Goal: Check status: Check status

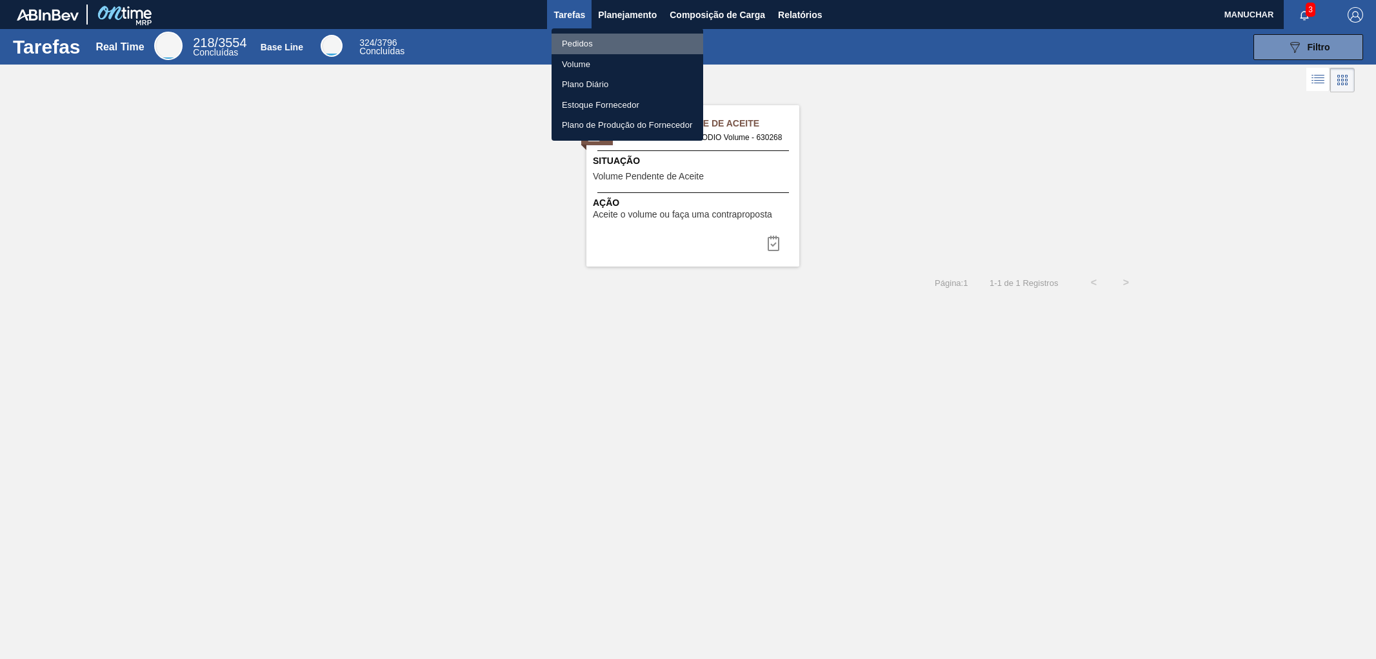
click at [582, 42] on li "Pedidos" at bounding box center [627, 44] width 152 height 21
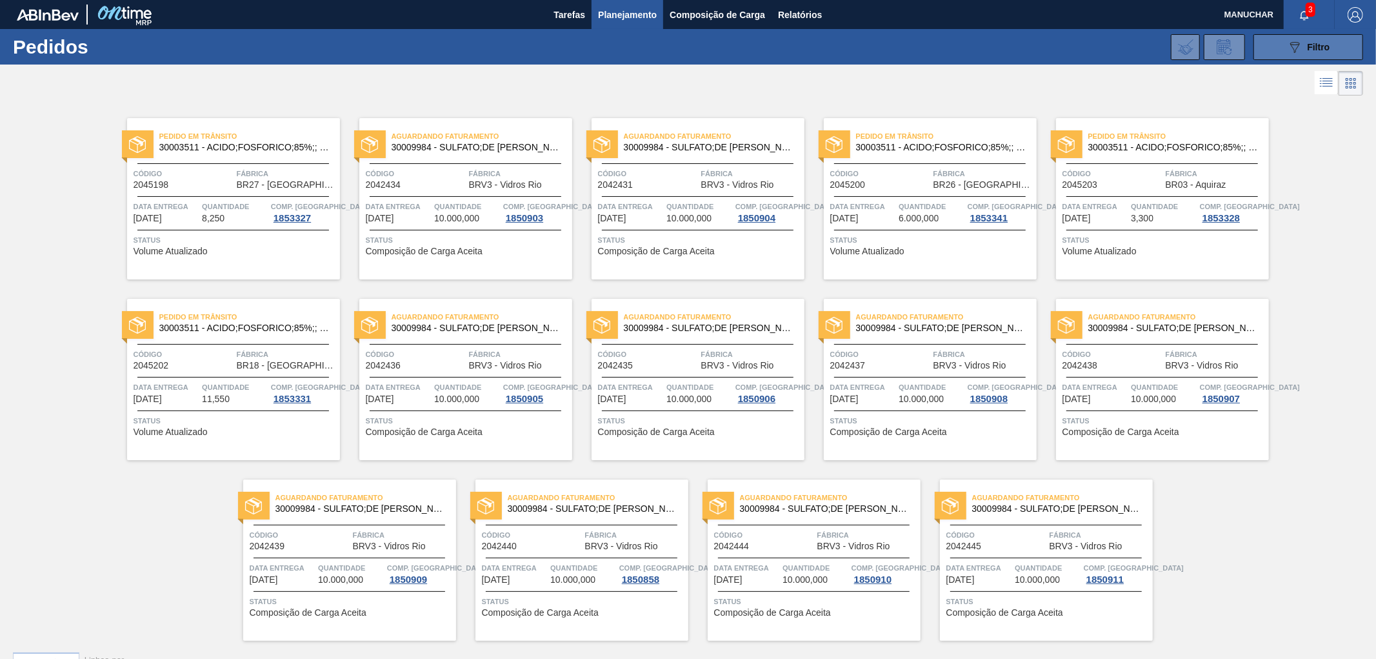
click at [1313, 58] on button "089F7B8B-B2A5-4AFE-B5C0-19BA573D28AC Filtro" at bounding box center [1308, 47] width 110 height 26
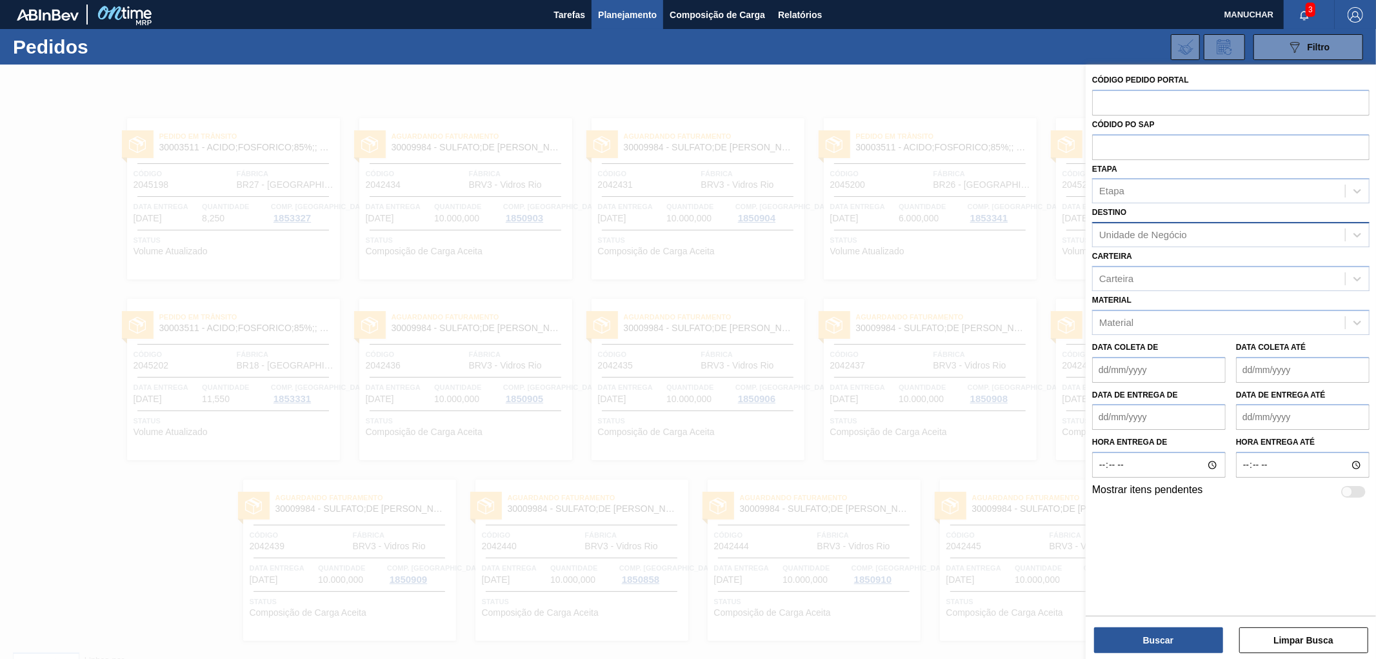
click at [1131, 233] on div "Unidade de Negócio" at bounding box center [1143, 235] width 88 height 11
type input "brvc"
click at [1129, 263] on div "BRVC - Vidros Paraná" at bounding box center [1230, 267] width 277 height 24
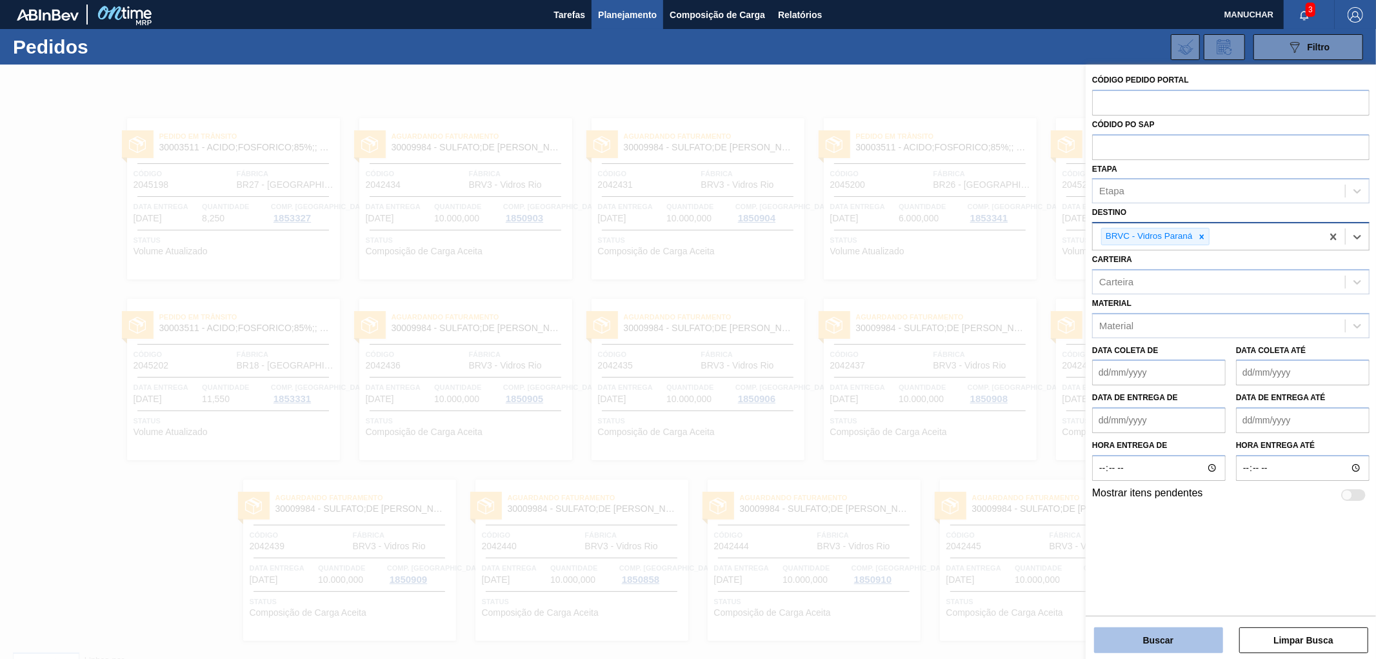
click at [1106, 640] on button "Buscar" at bounding box center [1158, 640] width 129 height 26
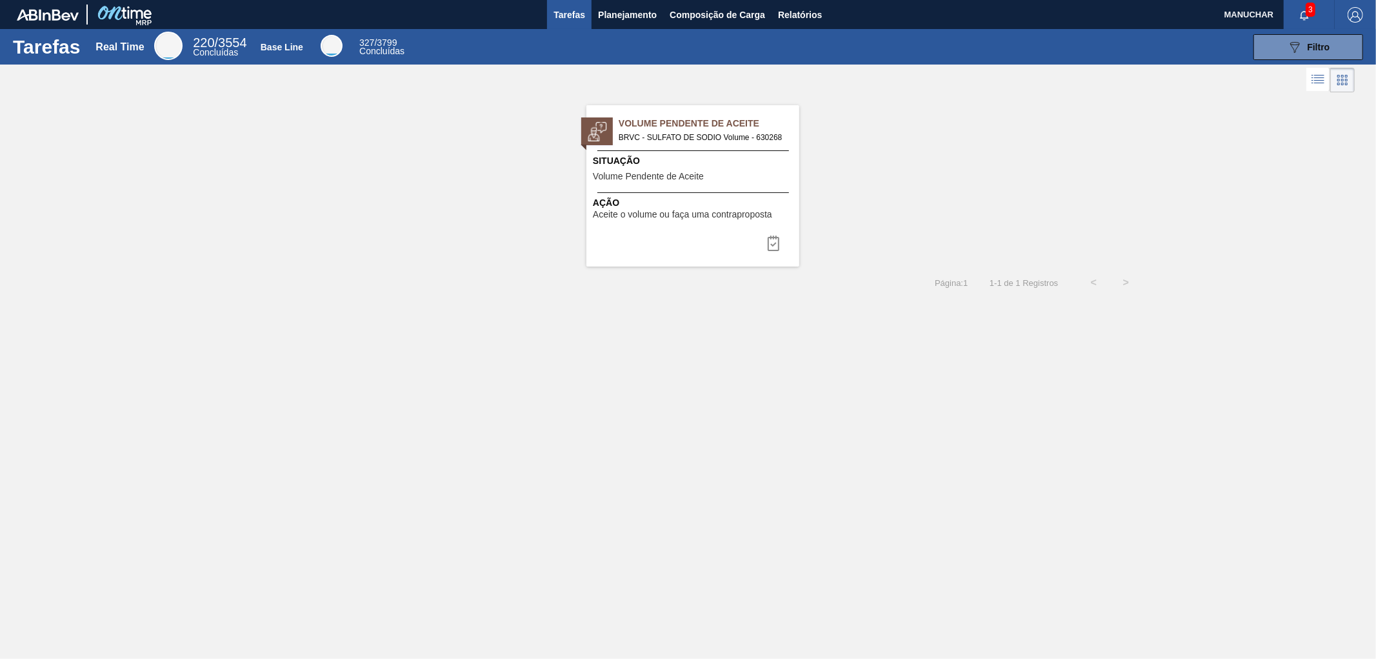
click at [720, 151] on div "Volume Pendente de Aceite BRVC - SULFATO DE SODIO Volume - 630268 Situação Volu…" at bounding box center [692, 185] width 213 height 161
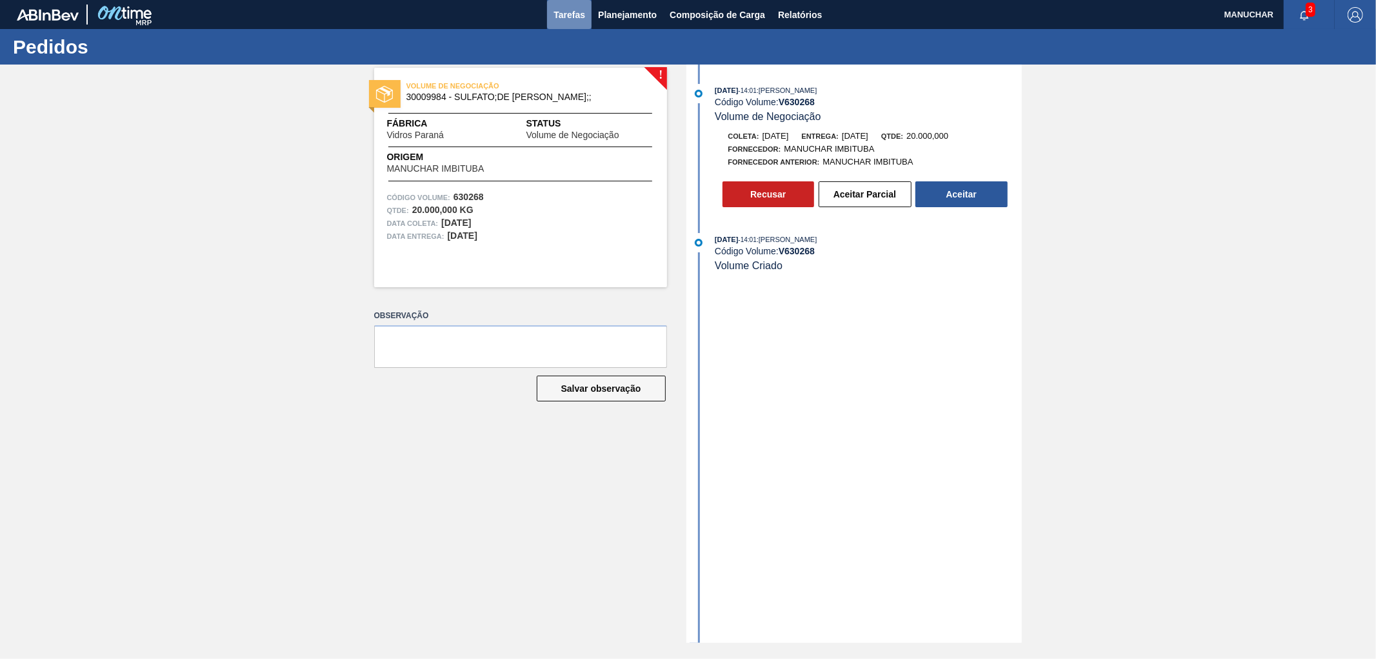
click at [565, 9] on span "Tarefas" at bounding box center [569, 14] width 32 height 15
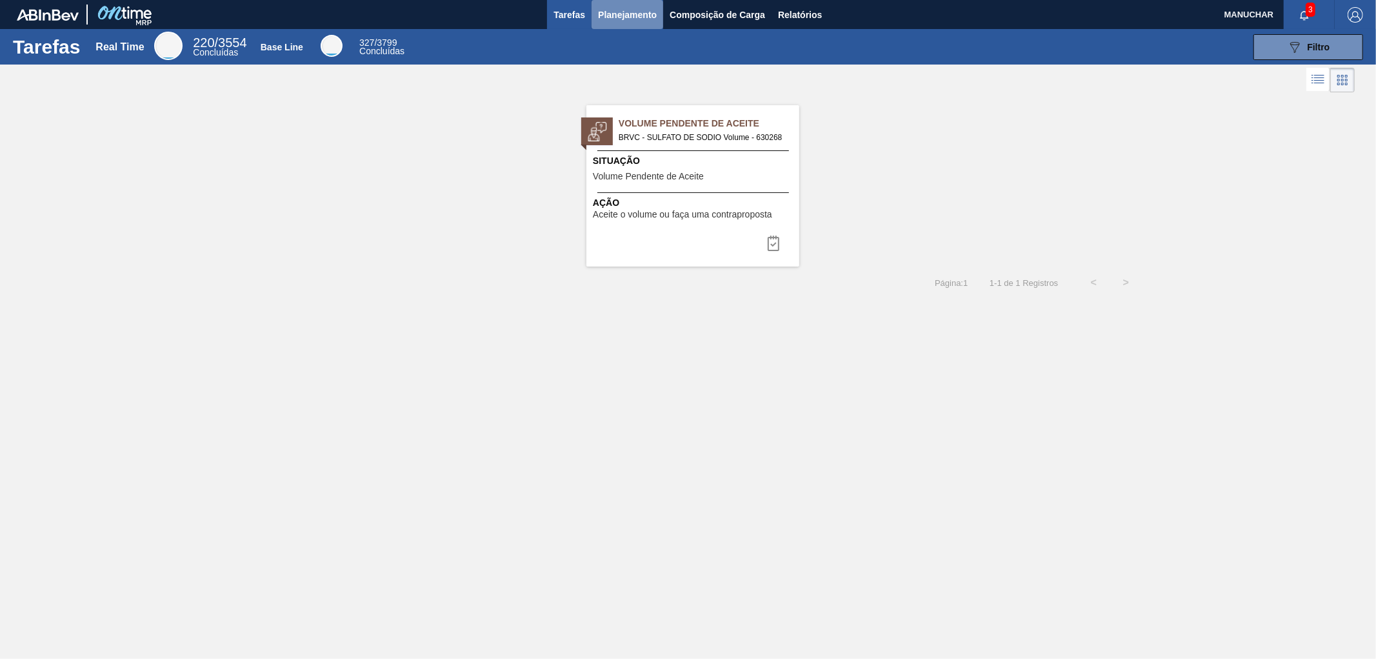
click at [631, 14] on span "Planejamento" at bounding box center [627, 14] width 59 height 15
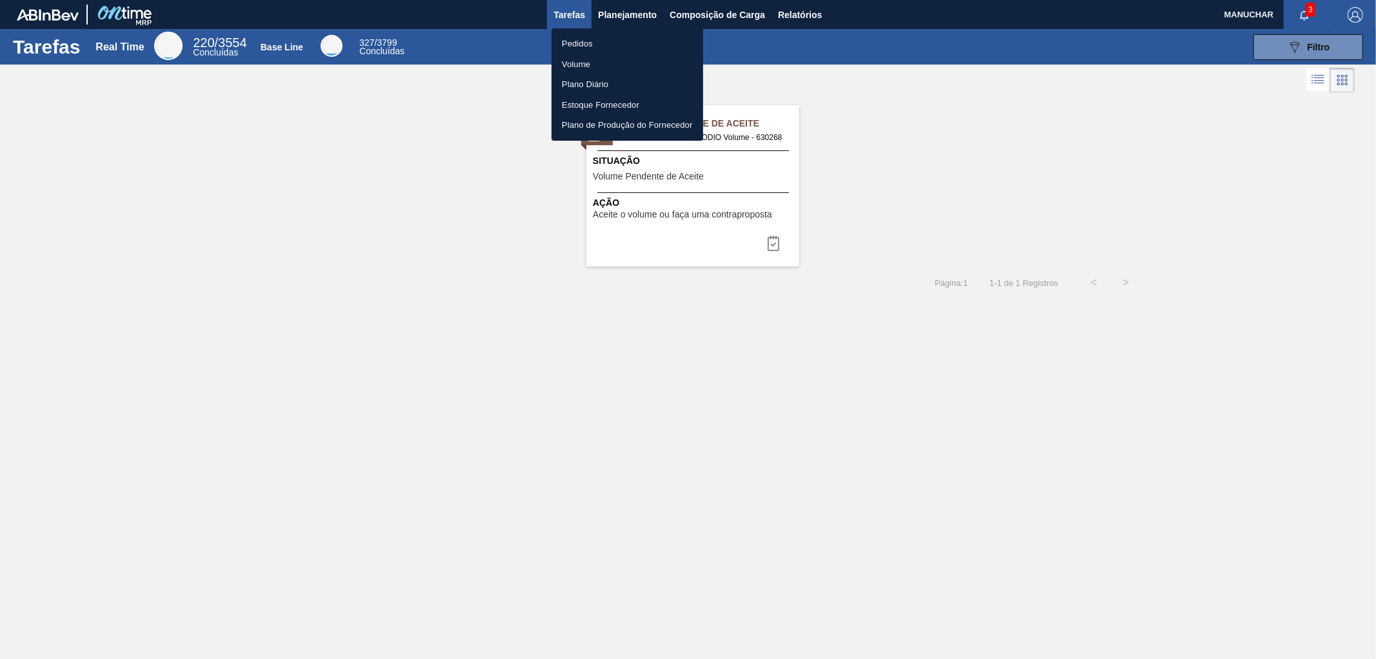
click at [571, 62] on li "Volume" at bounding box center [627, 64] width 152 height 21
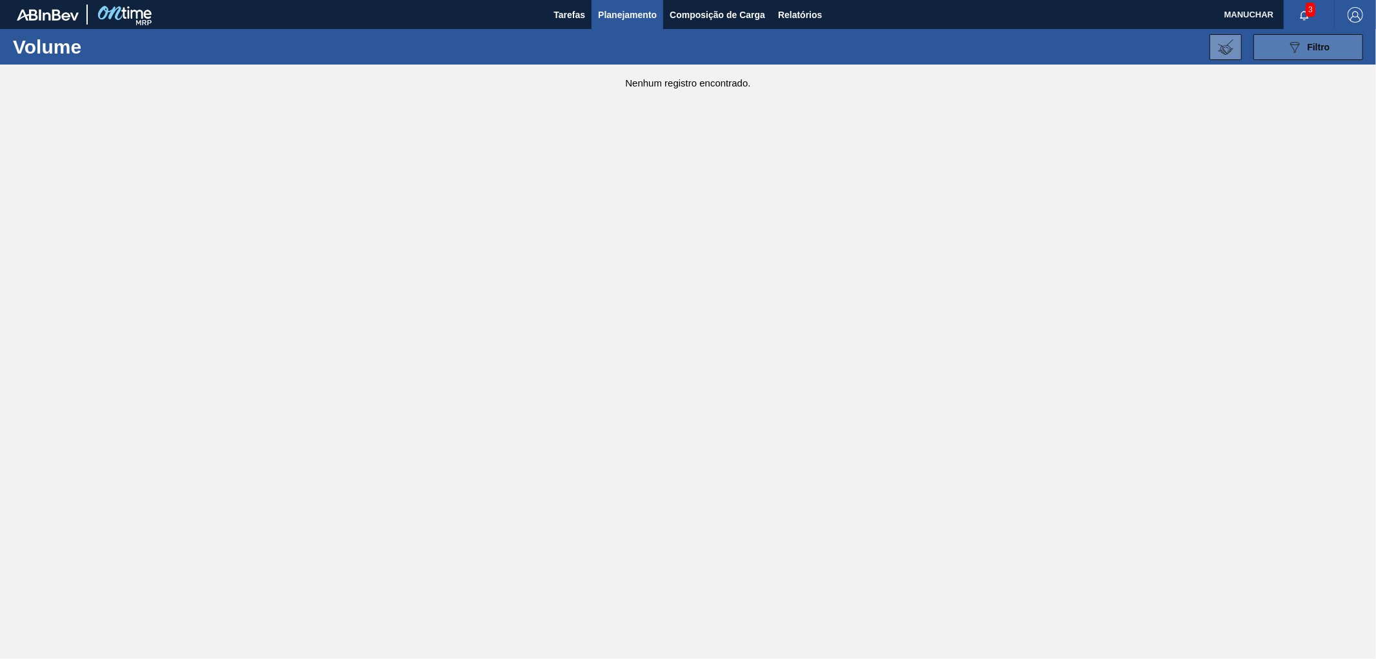
click at [1292, 55] on button "089F7B8B-B2A5-4AFE-B5C0-19BA573D28AC Filtro" at bounding box center [1308, 47] width 110 height 26
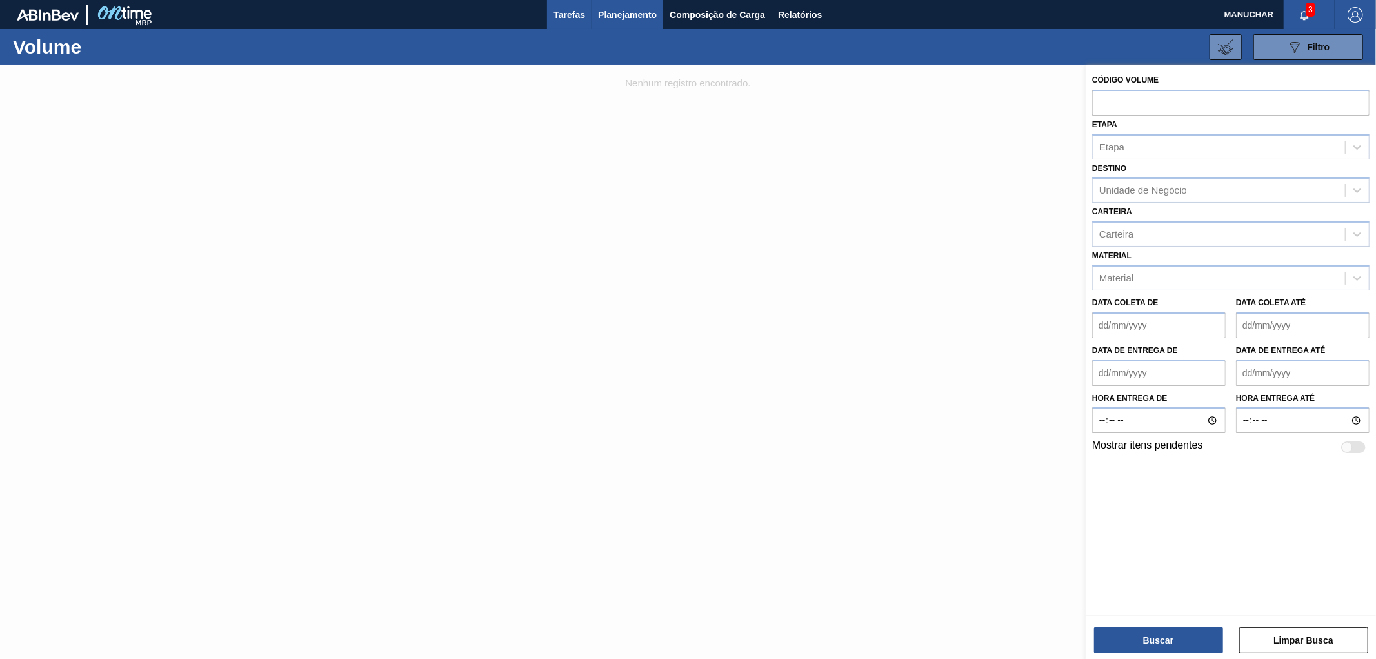
click at [570, 17] on span "Tarefas" at bounding box center [569, 14] width 32 height 15
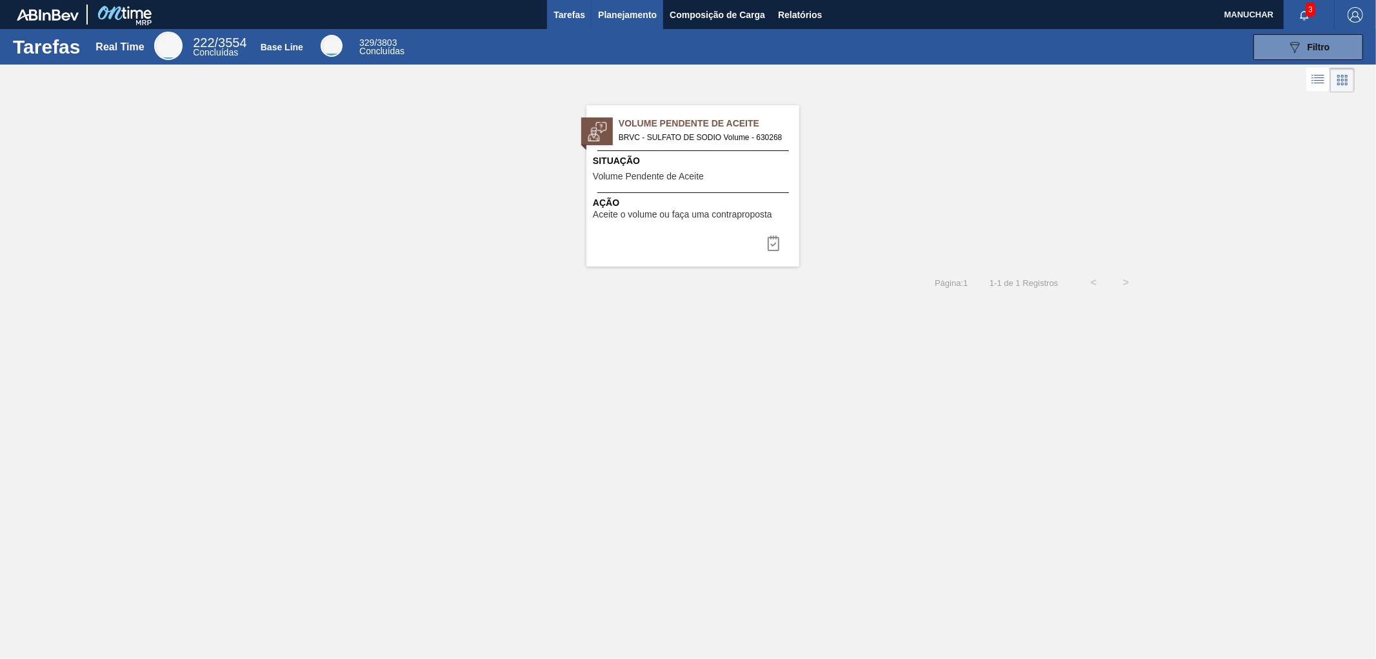
click at [633, 11] on span "Planejamento" at bounding box center [627, 14] width 59 height 15
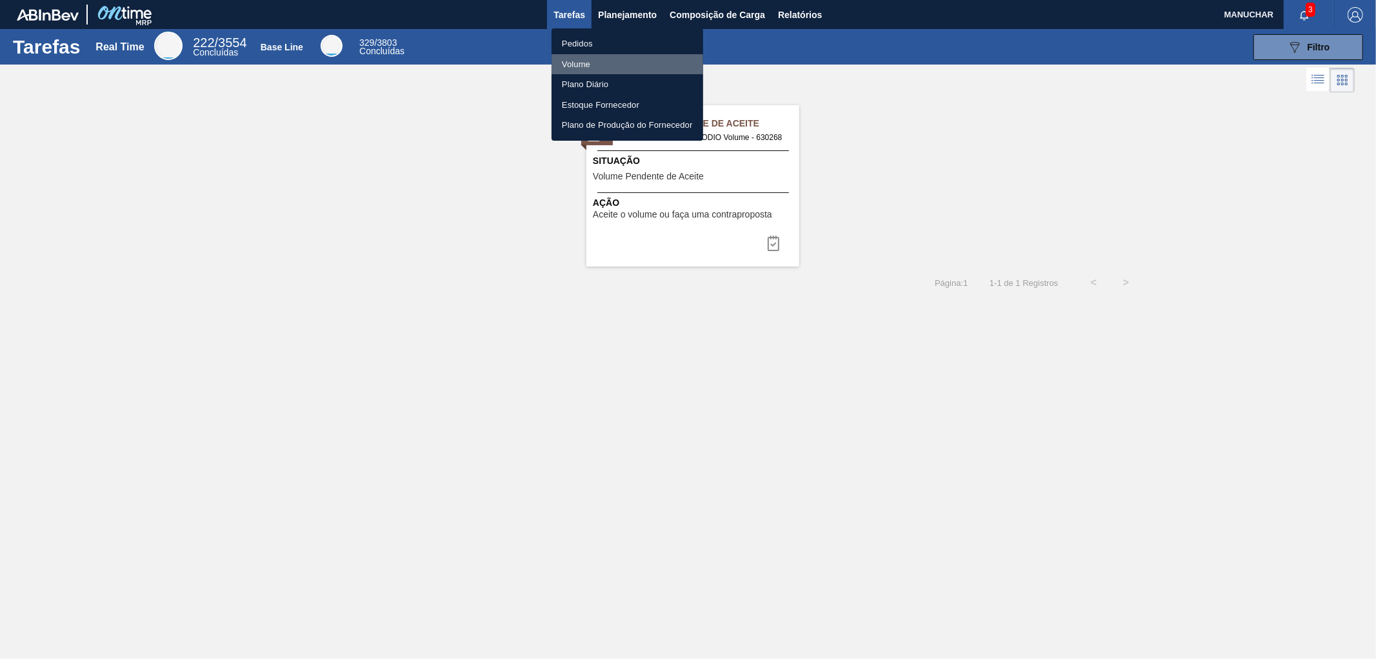
click at [582, 63] on li "Volume" at bounding box center [627, 64] width 152 height 21
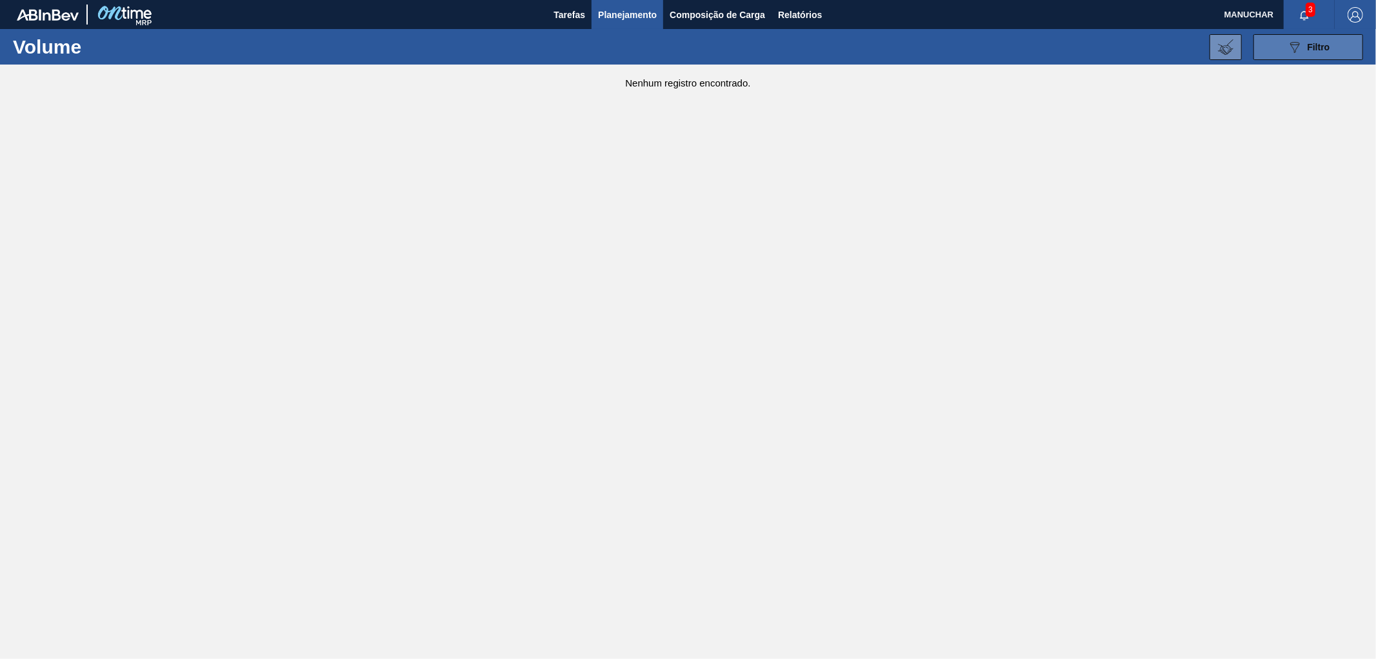
click at [1324, 50] on span "Filtro" at bounding box center [1318, 47] width 23 height 10
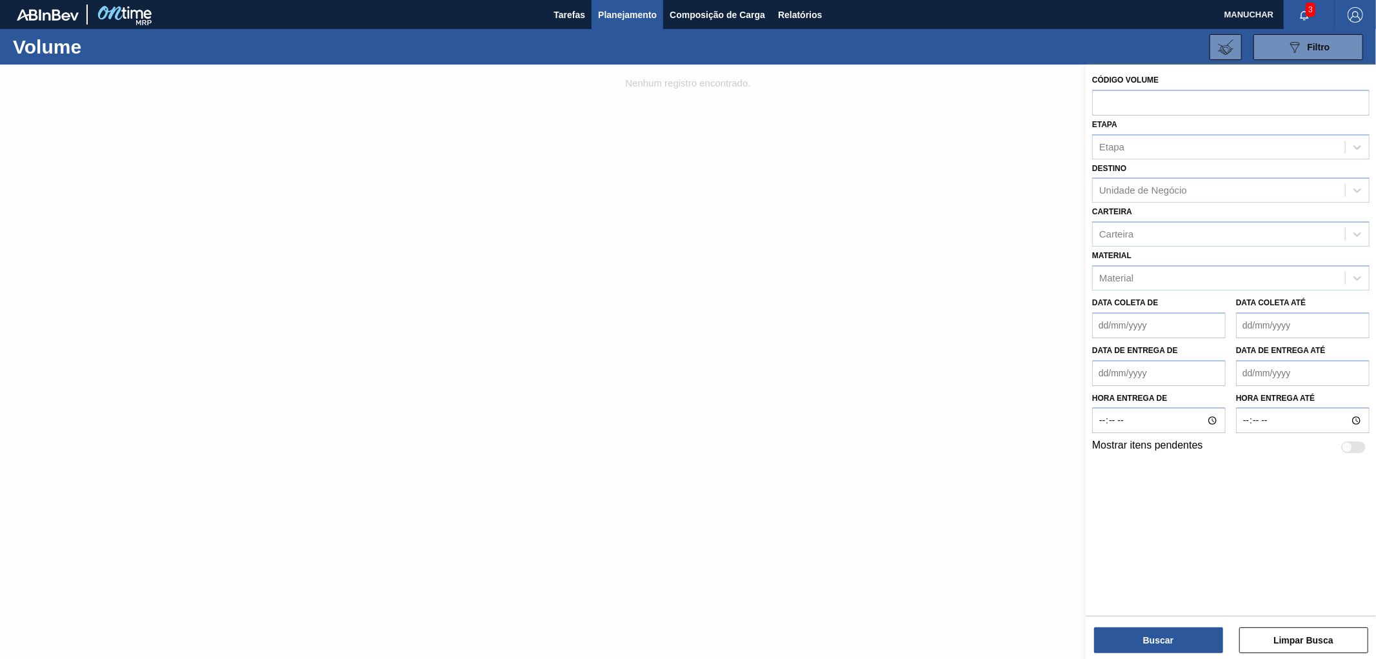
click at [945, 103] on div at bounding box center [688, 394] width 1376 height 659
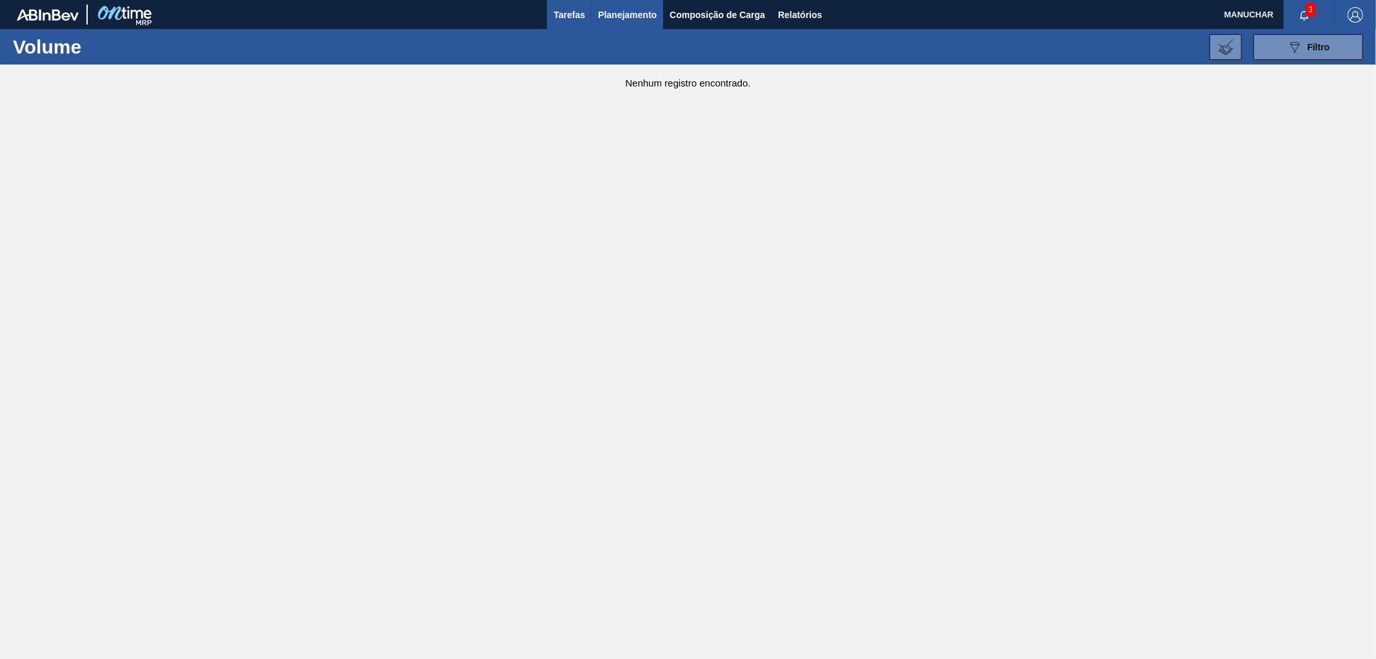
click at [568, 17] on span "Tarefas" at bounding box center [569, 14] width 32 height 15
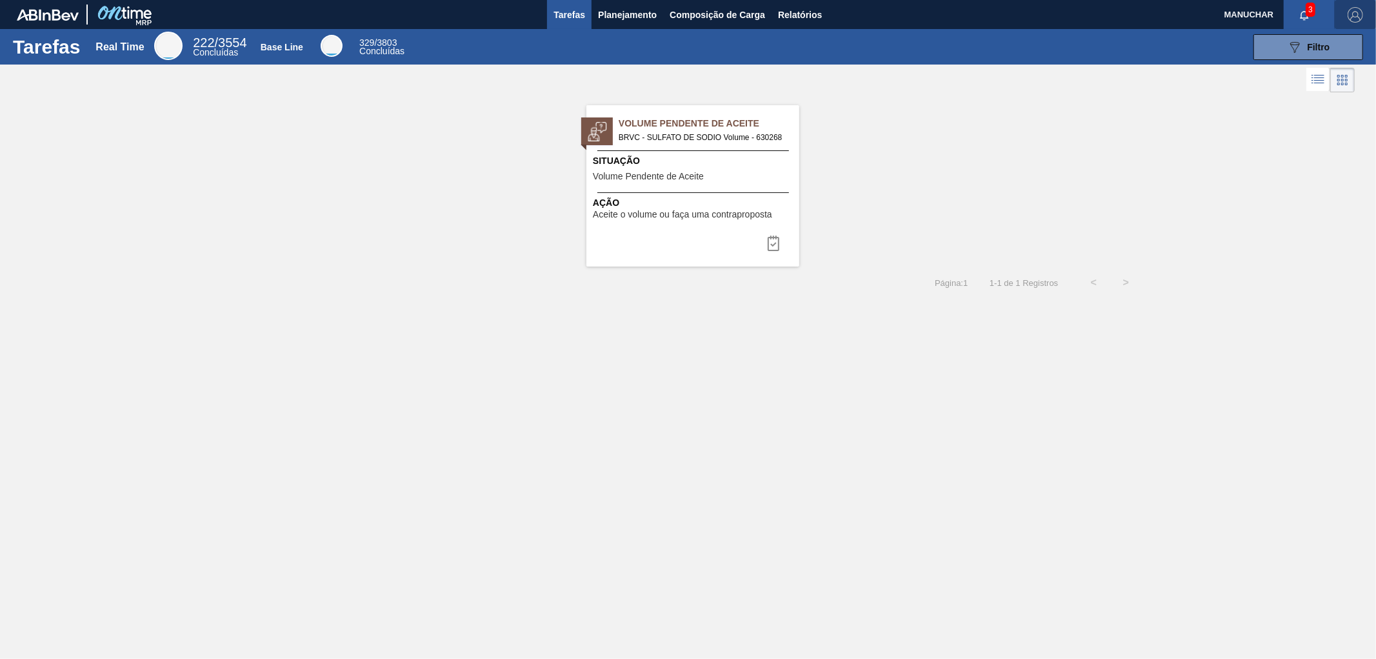
click at [1348, 16] on img "button" at bounding box center [1354, 14] width 15 height 15
click at [1289, 136] on li "Sair" at bounding box center [1316, 138] width 98 height 23
